Goal: Task Accomplishment & Management: Use online tool/utility

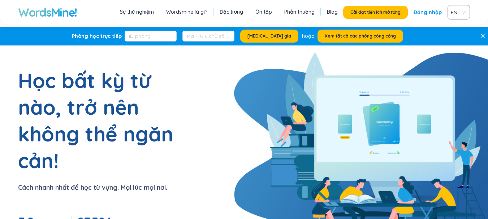
click at [426, 10] on font "Đăng nhập" at bounding box center [427, 12] width 28 height 6
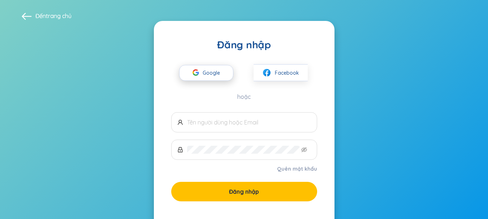
click at [205, 74] on font "Google" at bounding box center [211, 73] width 17 height 6
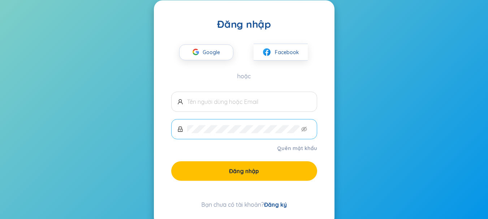
scroll to position [39, 0]
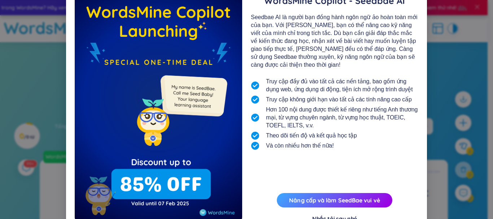
scroll to position [70, 0]
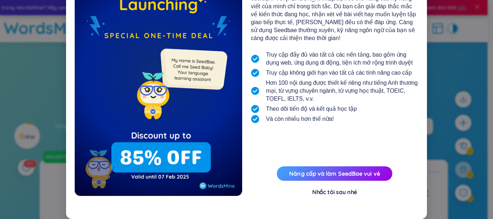
click at [338, 191] on font "Nhắc tôi sau nhé" at bounding box center [334, 191] width 45 height 7
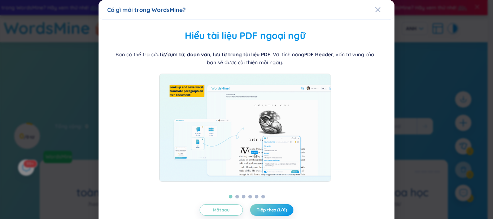
scroll to position [17, 0]
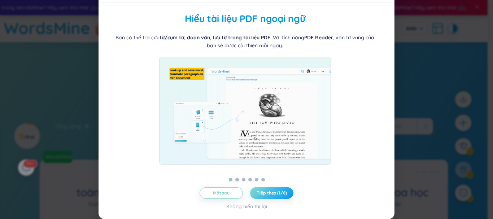
click at [269, 187] on button "Tiếp theo (1/6)" at bounding box center [271, 193] width 43 height 12
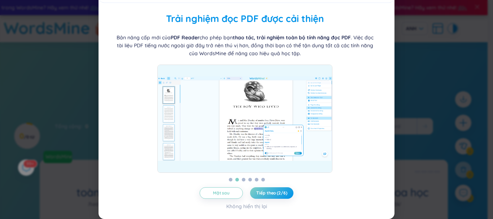
click at [274, 194] on font "Tiếp theo (2/6)" at bounding box center [271, 192] width 31 height 5
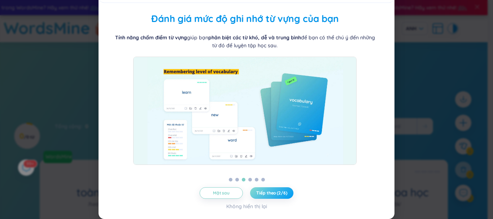
click at [274, 193] on font "Tiếp theo (2/6)" at bounding box center [271, 192] width 31 height 5
click at [274, 193] on span "Next (3/6)" at bounding box center [271, 193] width 21 height 6
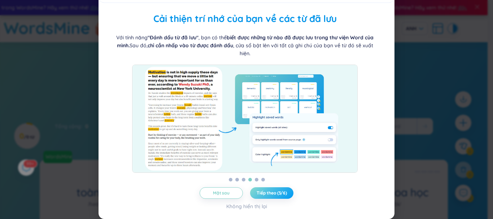
click at [274, 193] on font "Tiếp theo (3/6)" at bounding box center [272, 192] width 30 height 5
click at [274, 193] on span "Tiếp theo (3/6)" at bounding box center [272, 193] width 30 height 6
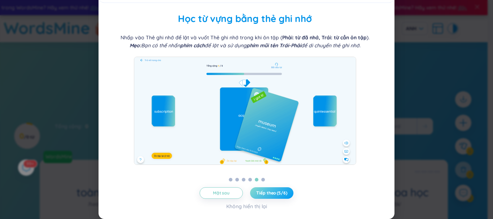
click at [274, 193] on font "Tiếp theo (5/6)" at bounding box center [271, 192] width 31 height 5
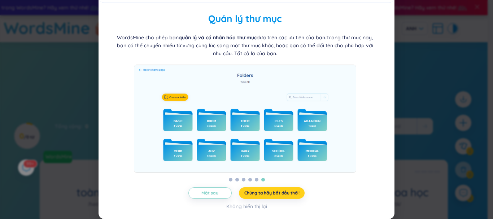
click at [281, 197] on button "Chúng ta hãy bắt đầu thôi!" at bounding box center [272, 193] width 66 height 12
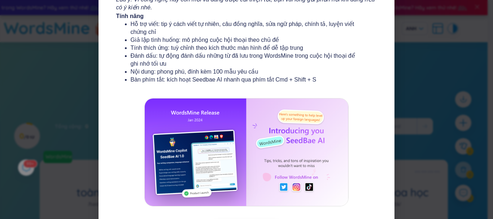
scroll to position [146, 0]
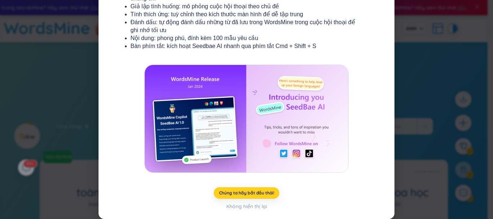
click at [257, 191] on font "Chúng ta hãy bắt đầu thôi!" at bounding box center [246, 192] width 55 height 5
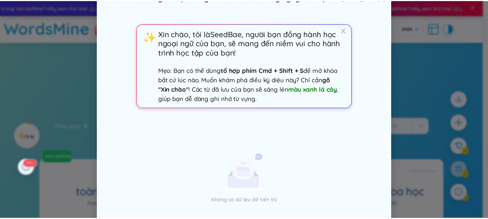
scroll to position [0, 0]
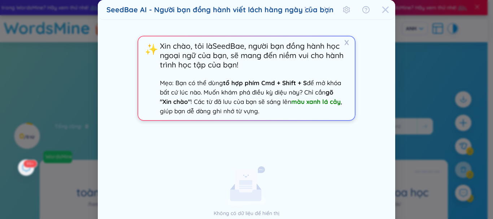
click at [382, 6] on icon "Đóng" at bounding box center [385, 9] width 7 height 7
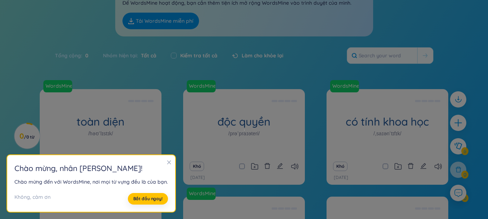
scroll to position [108, 0]
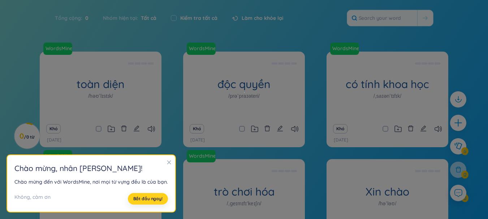
click at [162, 199] on button "Bắt đầu ngay!" at bounding box center [148, 199] width 40 height 12
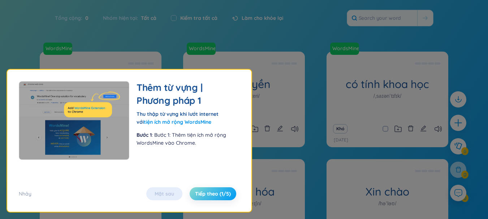
click at [213, 193] on font "Tiếp theo (1/5)" at bounding box center [213, 194] width 36 height 6
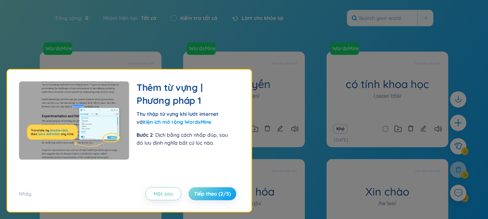
click at [220, 195] on font "Tiếp theo (2/5)" at bounding box center [212, 194] width 37 height 6
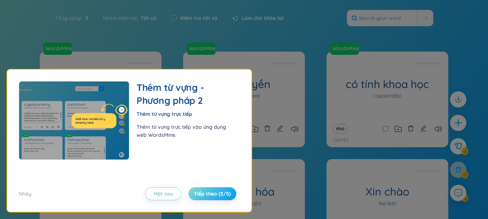
click at [220, 195] on font "Tiếp theo (3/5)" at bounding box center [212, 194] width 37 height 6
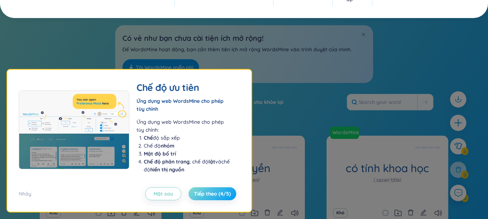
scroll to position [0, 0]
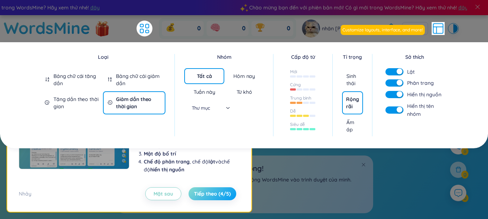
click at [220, 195] on font "Tiếp theo (4/5)" at bounding box center [212, 194] width 37 height 6
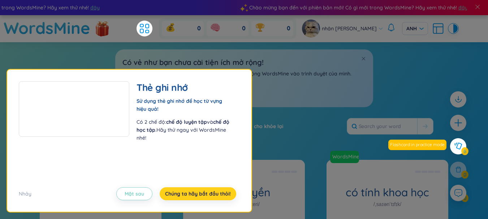
click at [220, 195] on font "Chúng ta hãy bắt đầu thôi!" at bounding box center [198, 194] width 66 height 6
